Goal: Information Seeking & Learning: Understand process/instructions

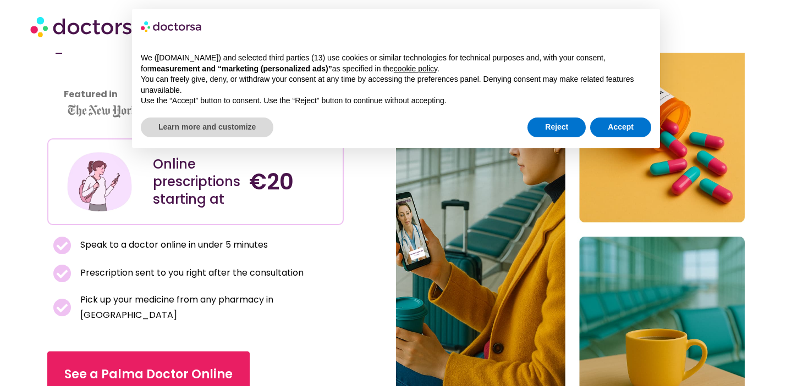
scroll to position [101, 0]
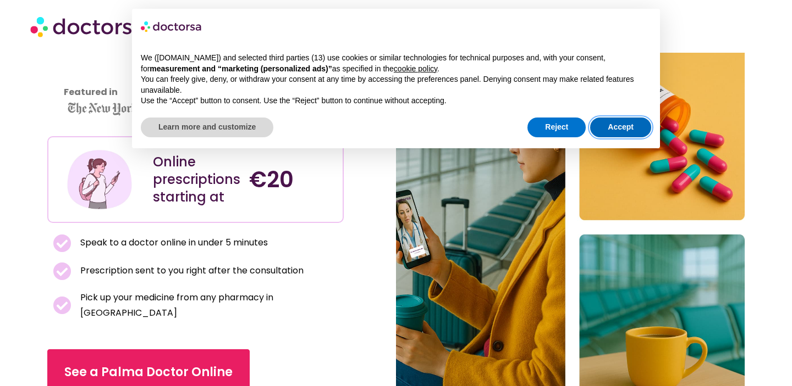
click at [634, 125] on button "Accept" at bounding box center [620, 128] width 61 height 20
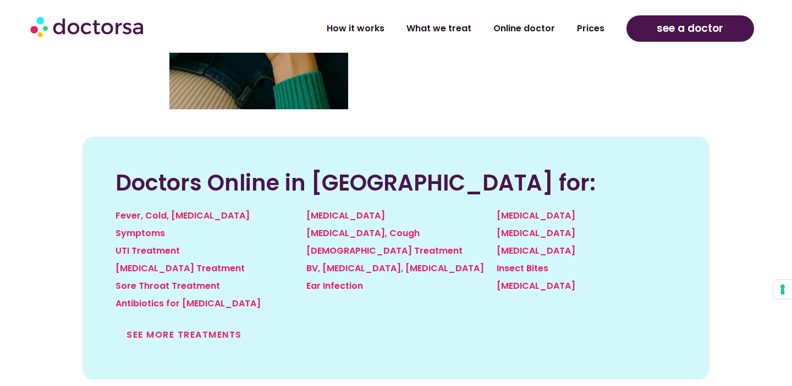
scroll to position [1157, 0]
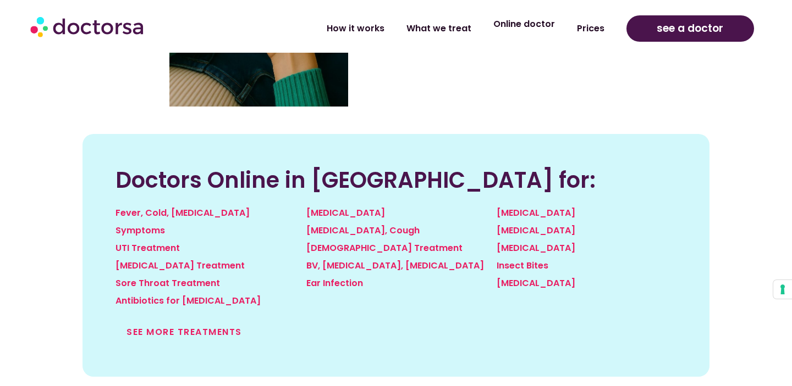
click at [507, 30] on link "Online doctor" at bounding box center [524, 24] width 84 height 25
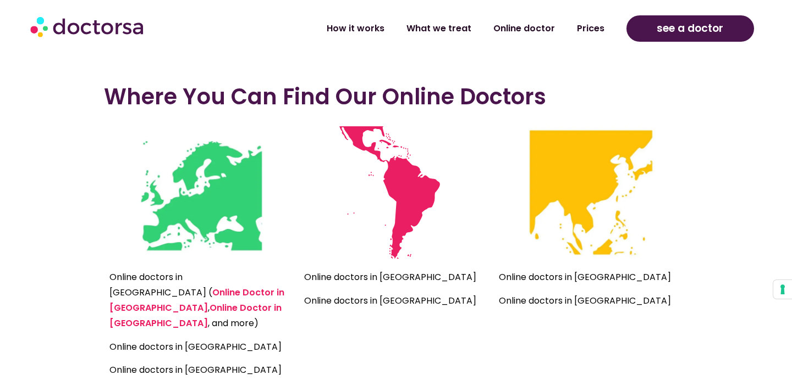
scroll to position [2440, 0]
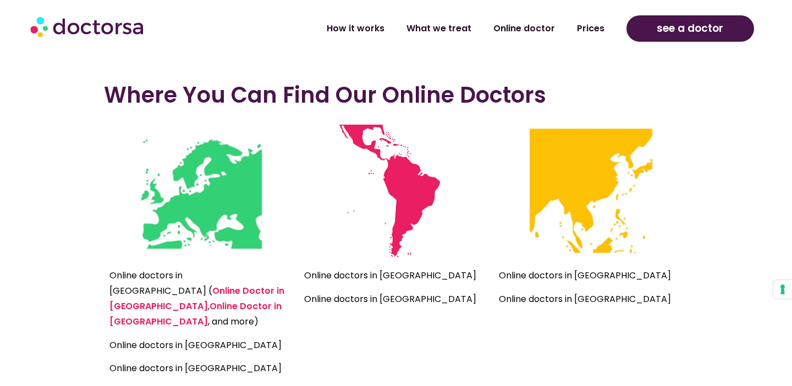
click at [215, 200] on img at bounding box center [201, 191] width 132 height 132
click at [247, 227] on img at bounding box center [201, 191] width 132 height 132
click at [220, 300] on link "Online Doctor in [GEOGRAPHIC_DATA]" at bounding box center [195, 314] width 172 height 28
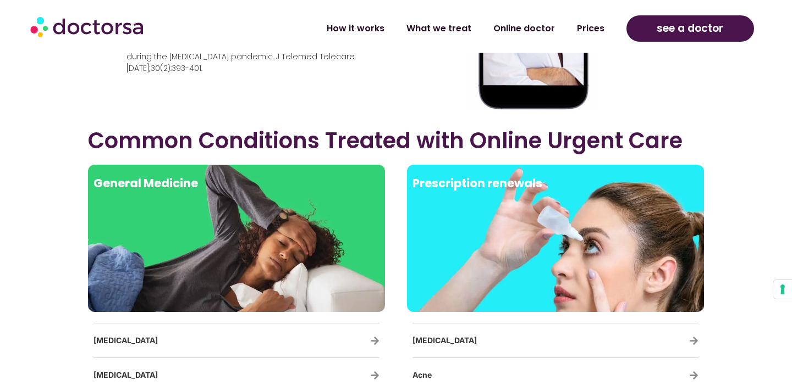
scroll to position [1670, 0]
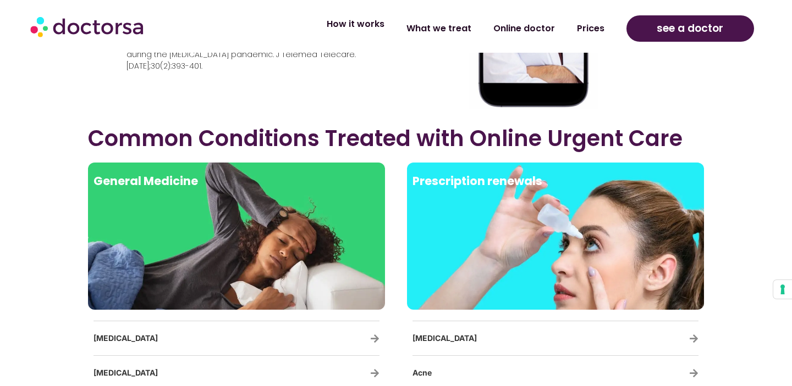
click at [373, 22] on link "How it works" at bounding box center [356, 24] width 80 height 25
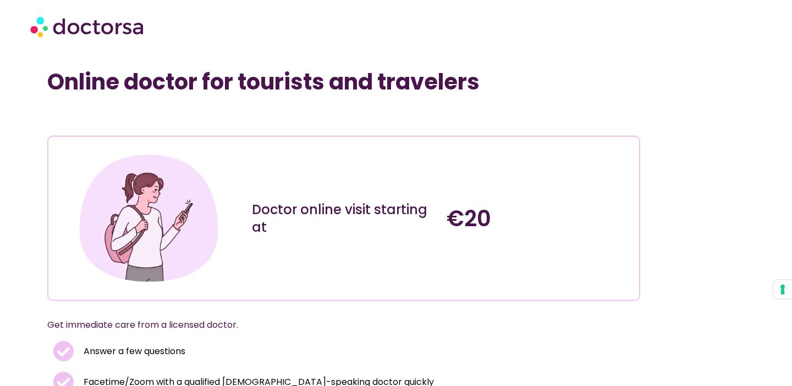
scroll to position [2440, 0]
